Goal: Information Seeking & Learning: Learn about a topic

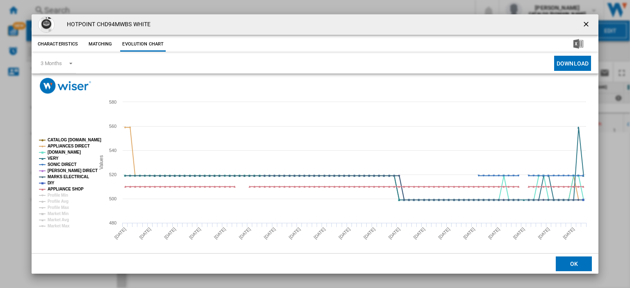
click at [582, 22] on ng-md-icon "getI18NText('BUTTONS.CLOSE_DIALOG')" at bounding box center [587, 25] width 10 height 10
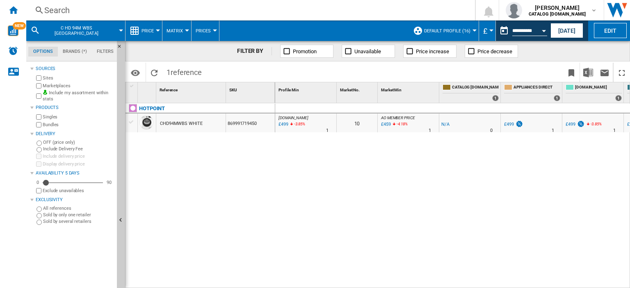
click at [57, 11] on div "Search" at bounding box center [248, 10] width 409 height 11
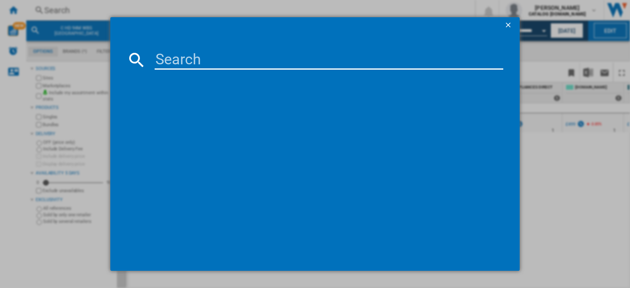
type input "BMN3T3823W"
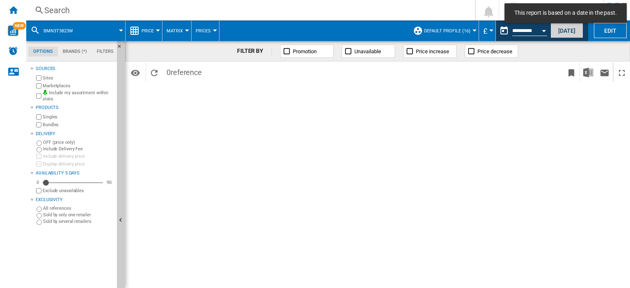
click at [566, 33] on button "[DATE]" at bounding box center [566, 30] width 33 height 15
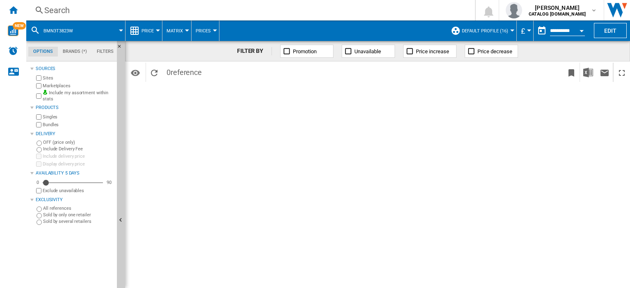
drag, startPoint x: 52, startPoint y: 6, endPoint x: 53, endPoint y: 11, distance: 5.1
click at [53, 11] on div "Search" at bounding box center [248, 10] width 409 height 11
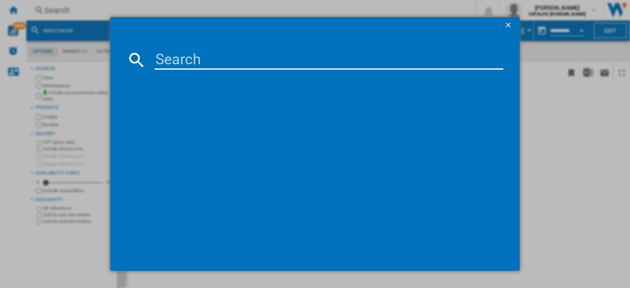
type input "BMN3T3823W"
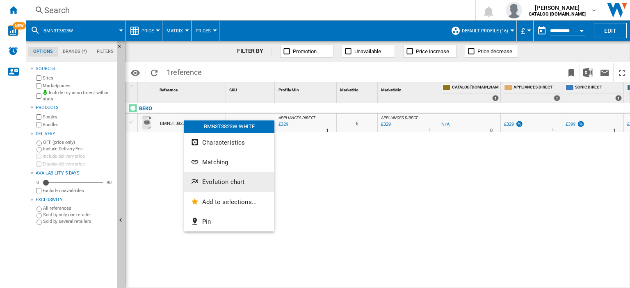
click at [240, 185] on span "Evolution chart" at bounding box center [223, 181] width 42 height 7
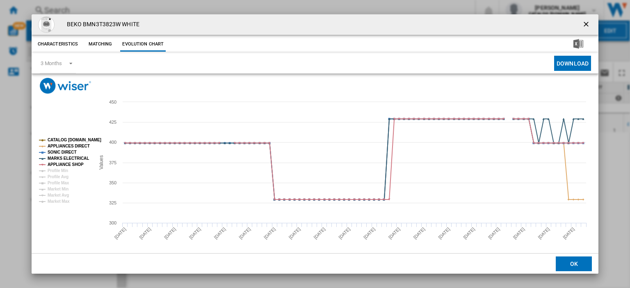
click at [582, 23] on ng-md-icon "getI18NText('BUTTONS.CLOSE_DIALOG')" at bounding box center [587, 25] width 10 height 10
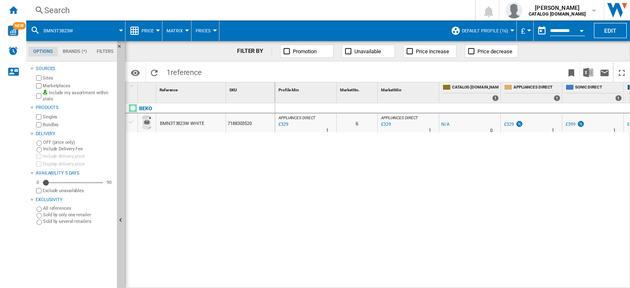
click at [177, 119] on div "BMN3T3823W WHITE" at bounding box center [182, 123] width 44 height 19
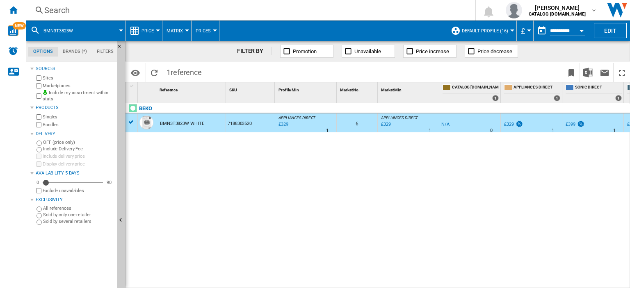
click at [281, 123] on div "£329" at bounding box center [282, 125] width 11 height 8
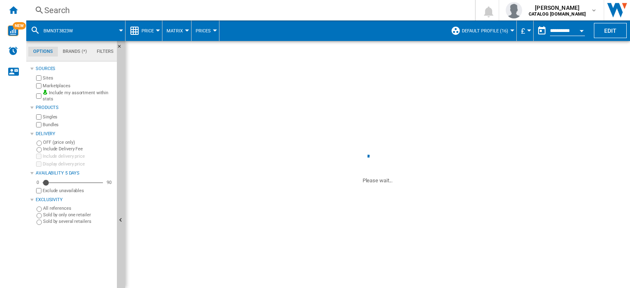
click at [63, 11] on div "Search" at bounding box center [248, 10] width 409 height 11
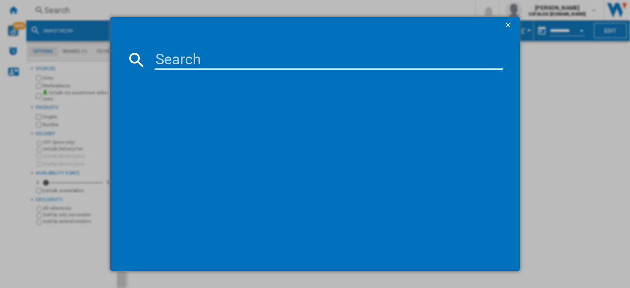
paste input "H7FHS51XUK"
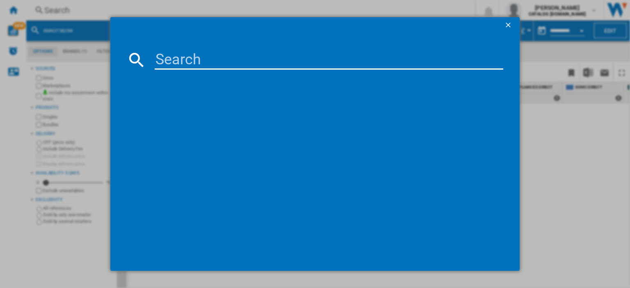
type input "H7FHS51XUK"
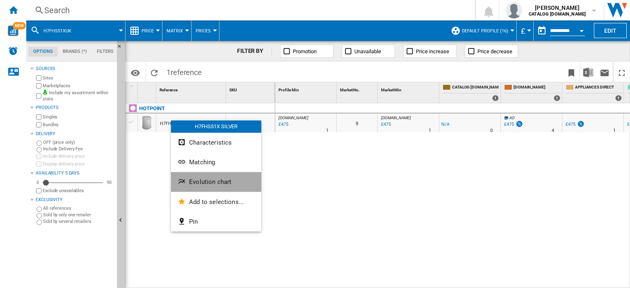
click at [203, 179] on span "Evolution chart" at bounding box center [210, 181] width 42 height 7
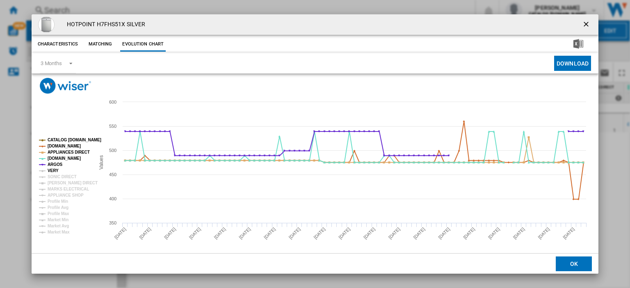
click at [50, 170] on tspan "VERY" at bounding box center [53, 171] width 11 height 5
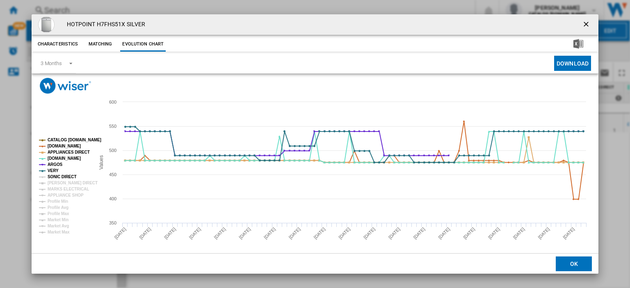
click at [51, 176] on tspan "SONIC DIRECT" at bounding box center [62, 177] width 29 height 5
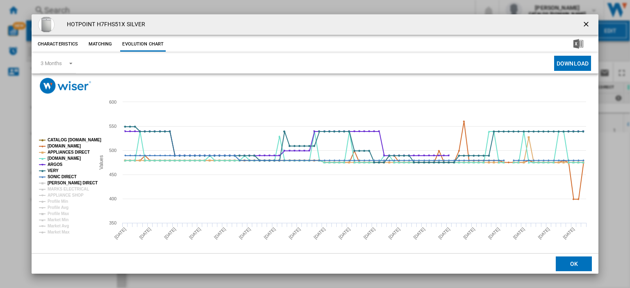
click at [52, 183] on tspan "HUGHES DIRECT" at bounding box center [73, 183] width 50 height 5
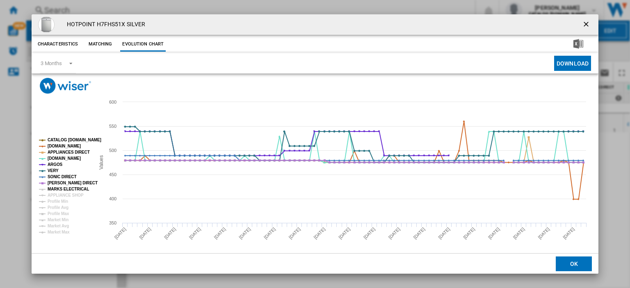
click at [52, 187] on tspan "MARKS ELECTRICAL" at bounding box center [68, 189] width 41 height 5
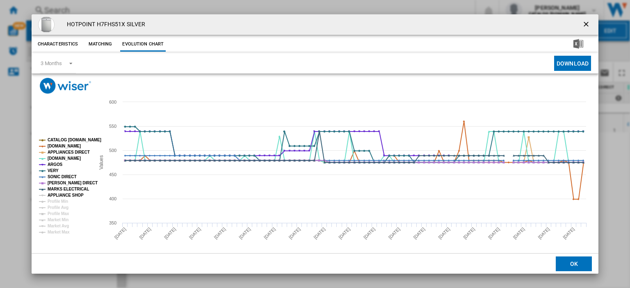
click at [54, 195] on tspan "APPLIANCE SHOP" at bounding box center [66, 195] width 36 height 5
click at [582, 25] on ng-md-icon "getI18NText('BUTTONS.CLOSE_DIALOG')" at bounding box center [587, 25] width 10 height 10
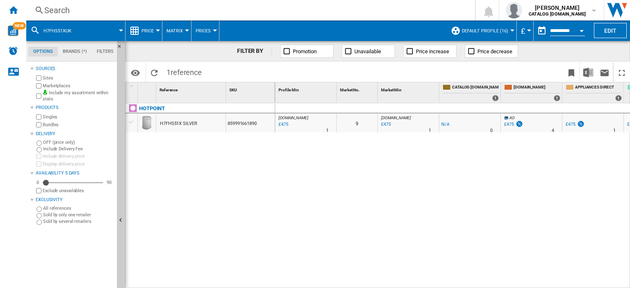
click at [508, 124] on div "£475" at bounding box center [509, 124] width 10 height 5
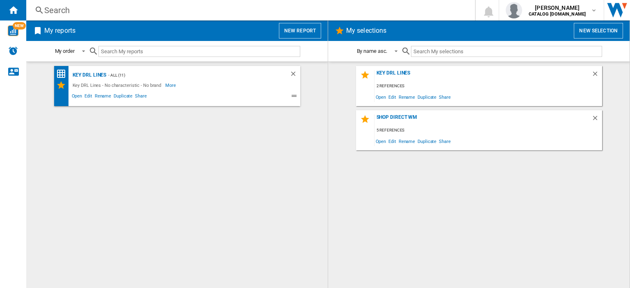
click at [49, 10] on div "Search" at bounding box center [248, 10] width 409 height 11
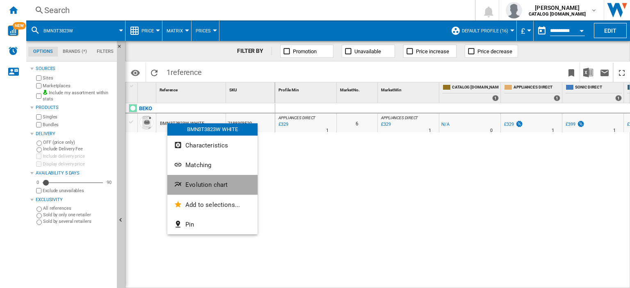
click at [205, 187] on span "Evolution chart" at bounding box center [206, 184] width 42 height 7
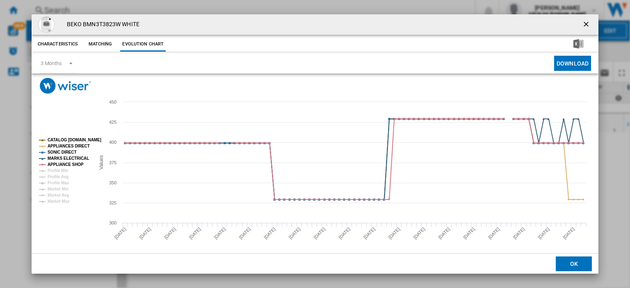
click at [417, 22] on div "BEKO BMN3T3823W WHITE" at bounding box center [315, 24] width 567 height 21
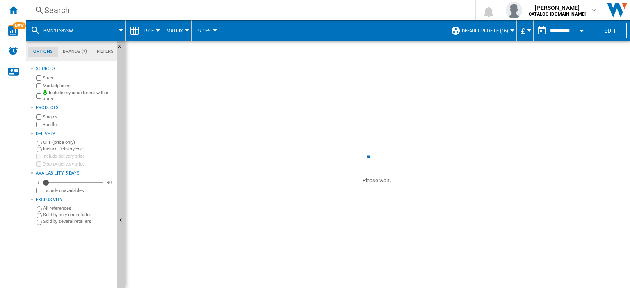
click at [52, 8] on div "Search" at bounding box center [248, 10] width 409 height 11
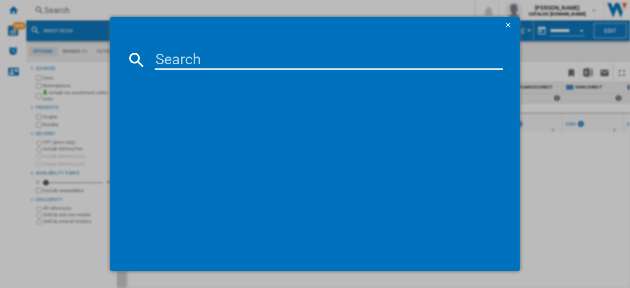
paste input "BCFD473"
type input "BCFD473"
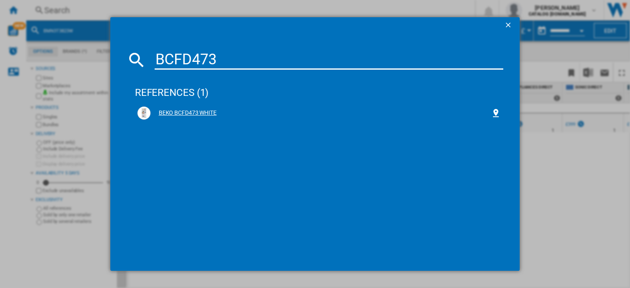
click at [177, 112] on div "BEKO BCFD473 WHITE" at bounding box center [320, 113] width 340 height 8
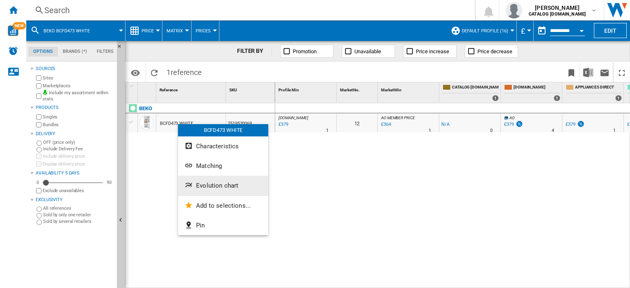
click at [213, 182] on span "Evolution chart" at bounding box center [217, 185] width 42 height 7
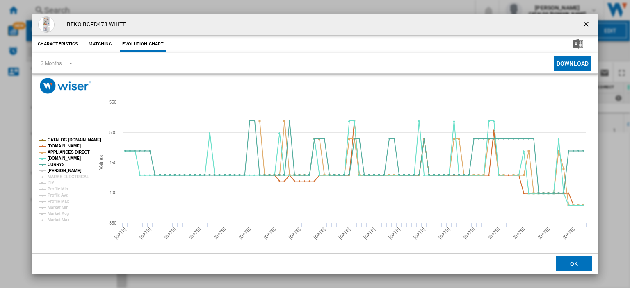
click at [59, 169] on tspan "JOHN LEWIS" at bounding box center [65, 171] width 34 height 5
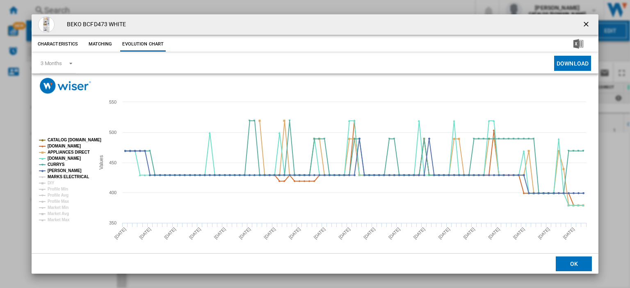
click at [57, 178] on tspan "MARKS ELECTRICAL" at bounding box center [68, 177] width 41 height 5
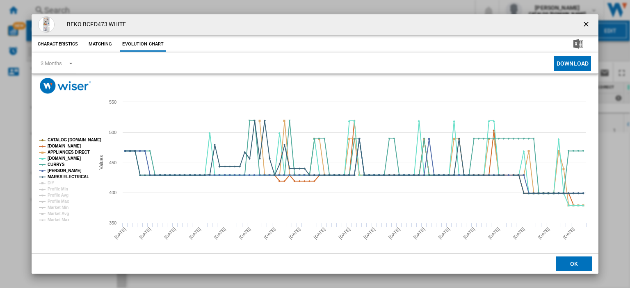
click at [582, 25] on ng-md-icon "getI18NText('BUTTONS.CLOSE_DIALOG')" at bounding box center [587, 25] width 10 height 10
